Goal: Task Accomplishment & Management: Use online tool/utility

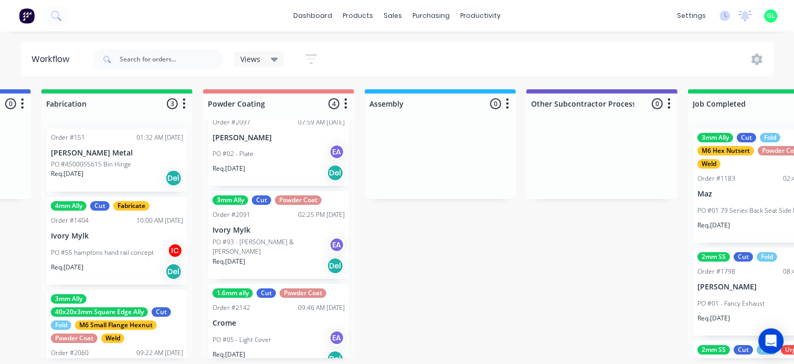
scroll to position [157, 0]
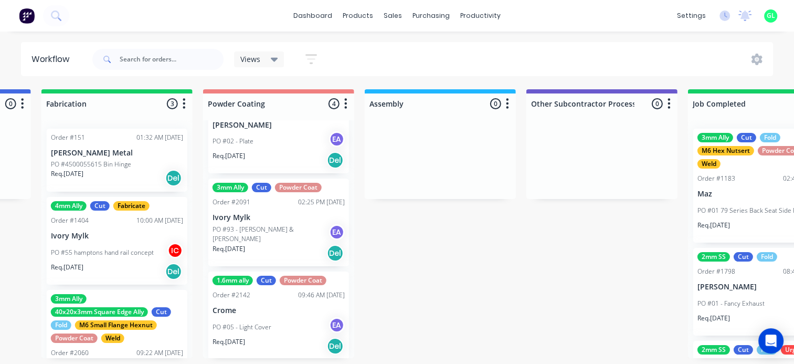
click at [265, 148] on div "PO #02 - Plate EA" at bounding box center [279, 141] width 132 height 20
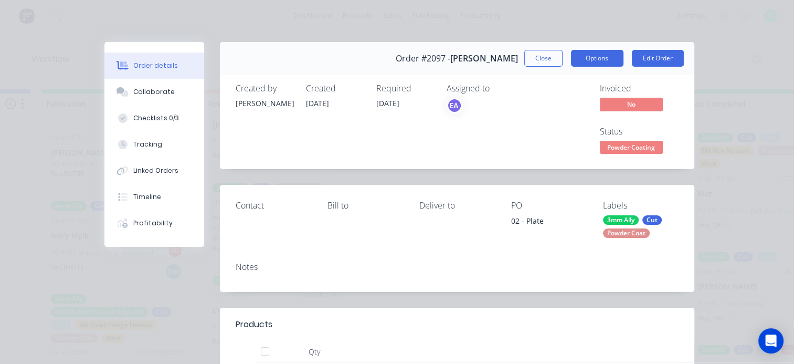
click at [602, 61] on button "Options" at bounding box center [597, 58] width 52 height 17
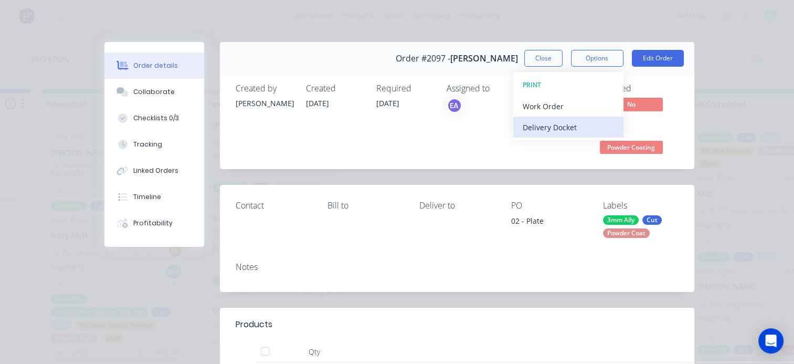
click at [548, 128] on div "Delivery Docket" at bounding box center [568, 127] width 91 height 15
click at [542, 127] on div "Standard" at bounding box center [568, 127] width 91 height 15
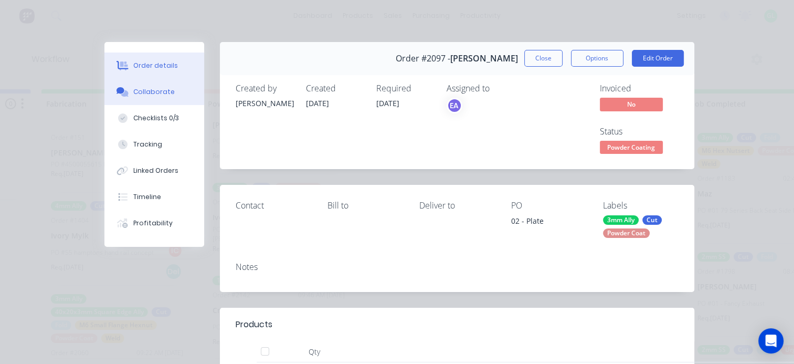
click at [149, 97] on button "Collaborate" at bounding box center [154, 92] width 100 height 26
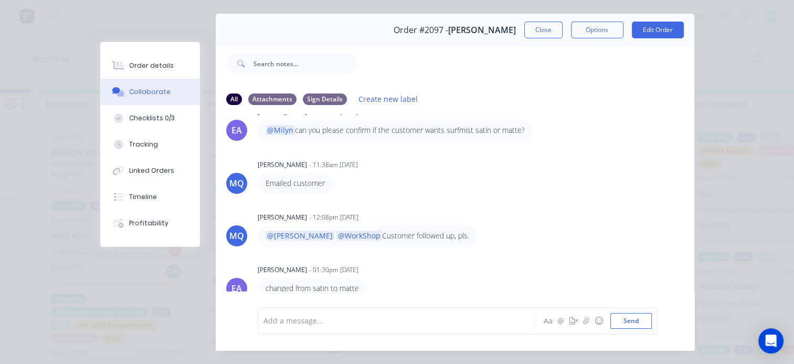
scroll to position [55, 0]
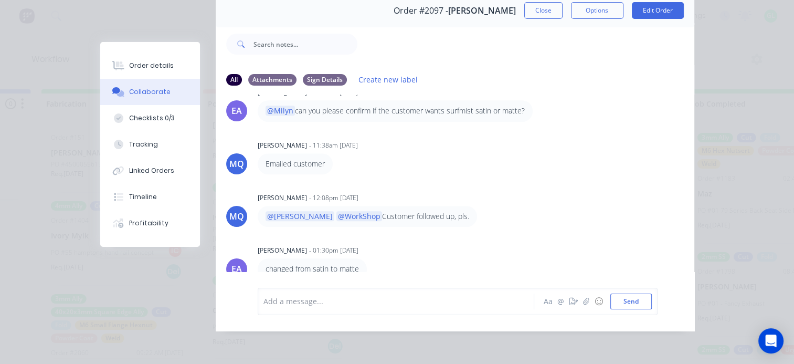
click at [342, 308] on div "Add a message..." at bounding box center [398, 301] width 270 height 16
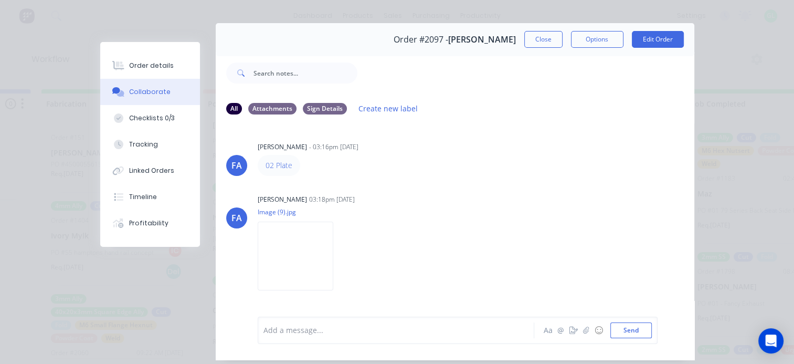
scroll to position [0, 0]
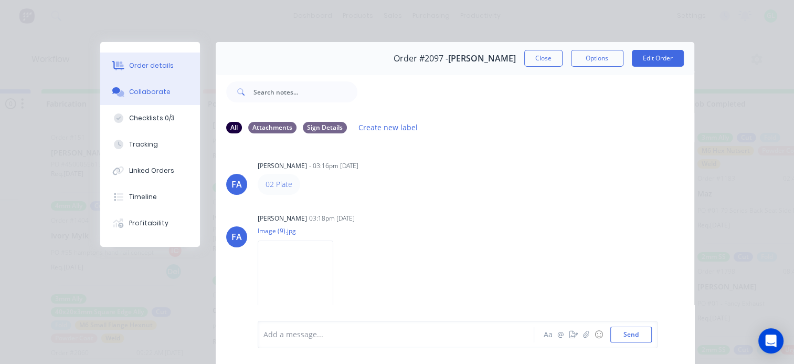
click at [148, 70] on button "Order details" at bounding box center [150, 65] width 100 height 26
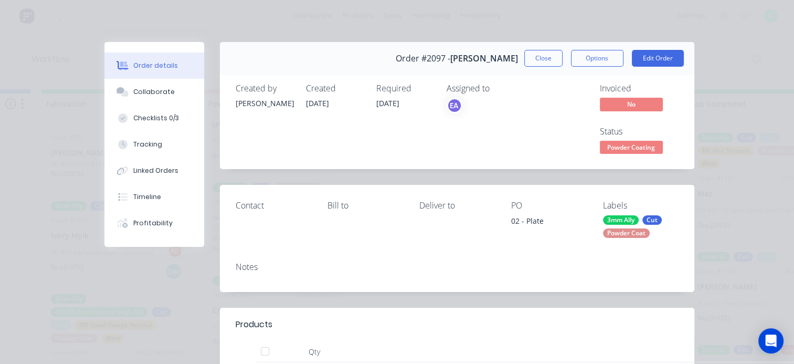
click at [629, 148] on span "Powder Coating" at bounding box center [631, 147] width 63 height 13
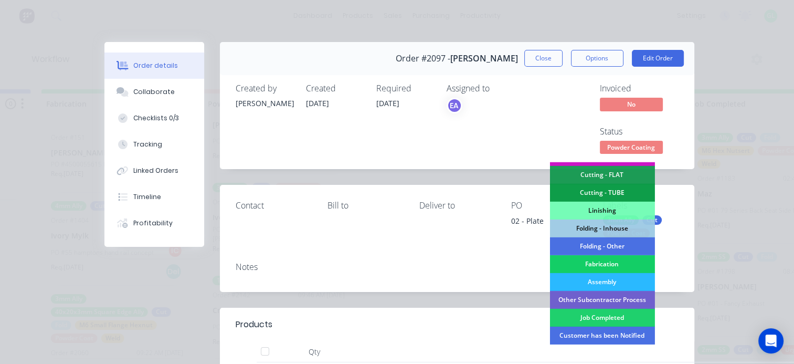
scroll to position [315, 0]
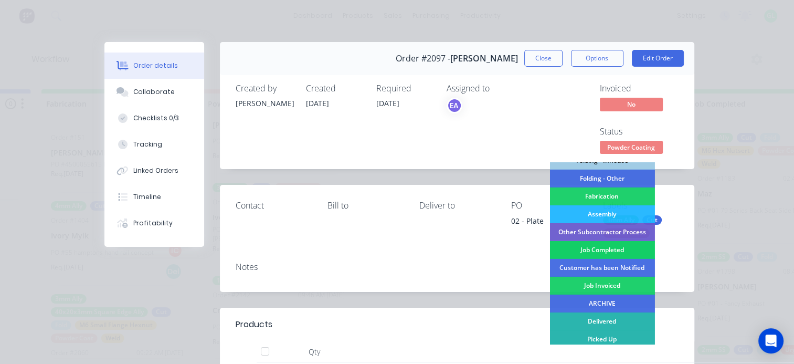
click at [593, 246] on div "Job Completed" at bounding box center [602, 250] width 105 height 18
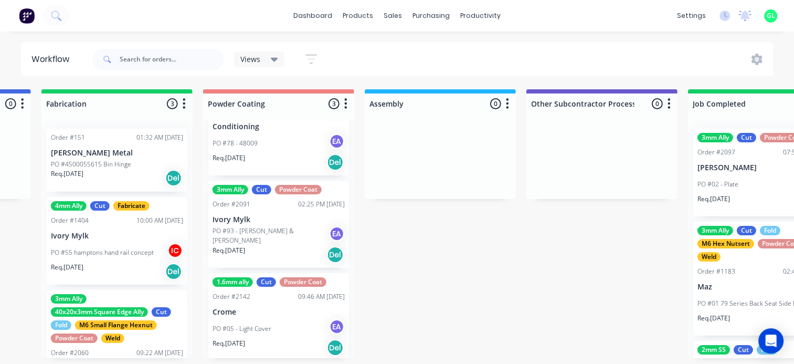
scroll to position [66, 0]
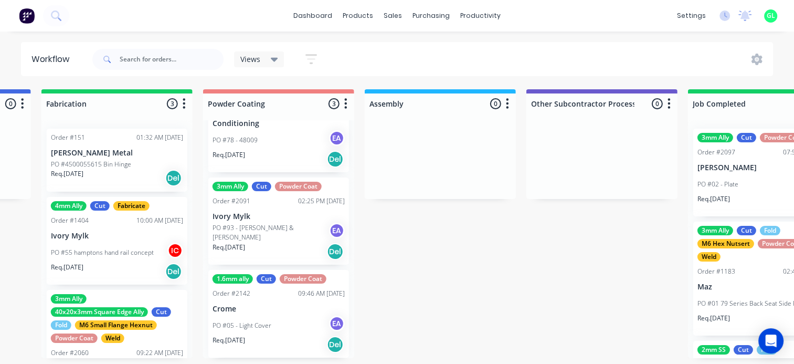
click at [260, 237] on div "PO #93 - [PERSON_NAME] & [PERSON_NAME]" at bounding box center [279, 233] width 132 height 20
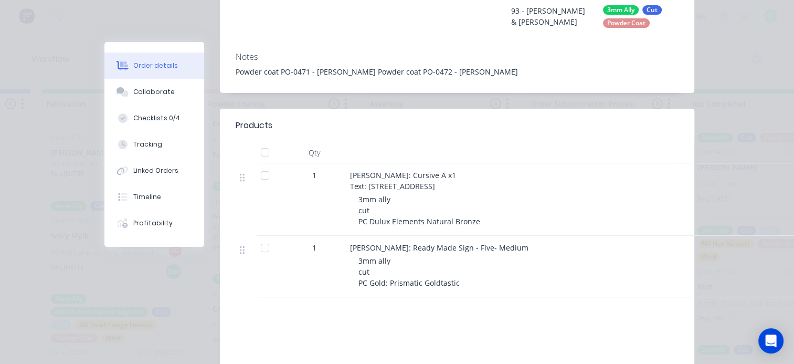
scroll to position [0, 0]
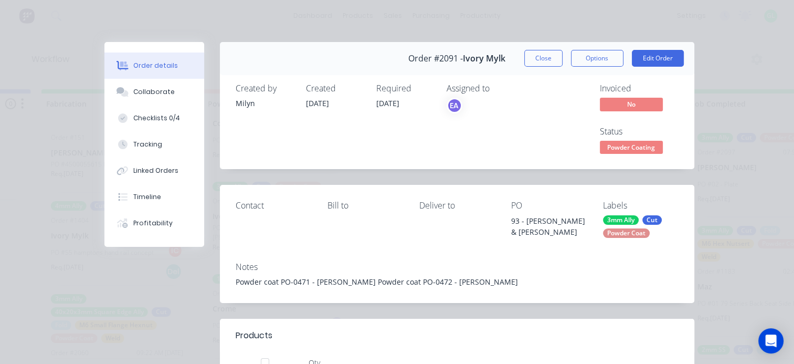
click at [629, 145] on span "Powder Coating" at bounding box center [631, 147] width 63 height 13
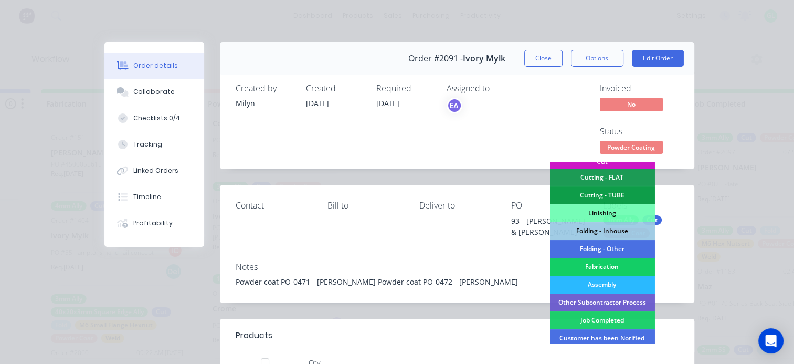
scroll to position [262, 0]
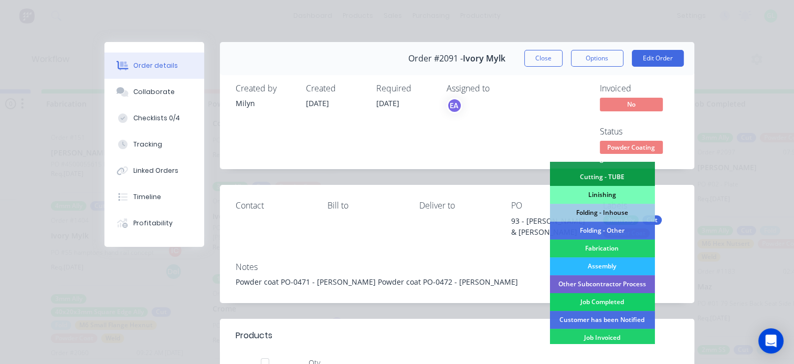
click at [602, 298] on div "Job Completed" at bounding box center [602, 302] width 105 height 18
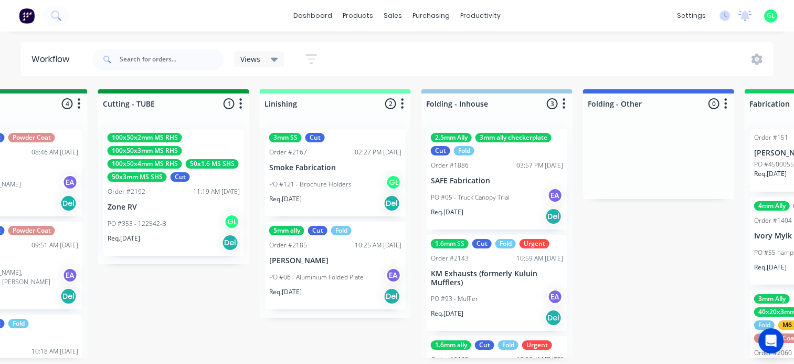
scroll to position [0, 1889]
